Goal: Task Accomplishment & Management: Use online tool/utility

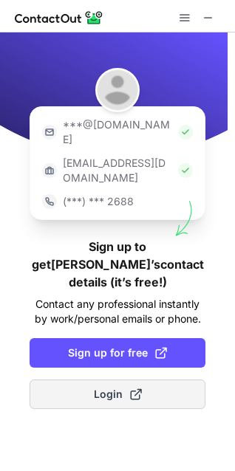
click at [108, 379] on button "Login" at bounding box center [118, 394] width 176 height 30
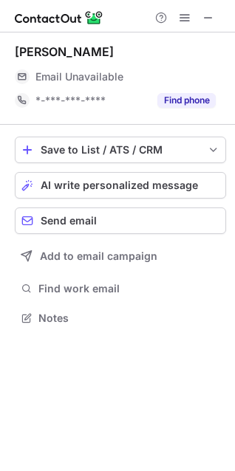
scroll to position [308, 235]
click at [210, 20] on span at bounding box center [208, 18] width 12 height 12
